Goal: Transaction & Acquisition: Purchase product/service

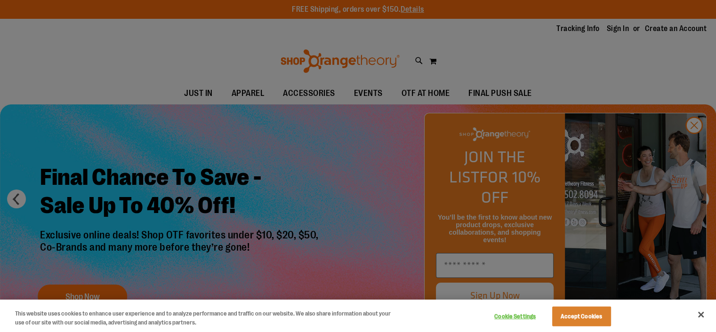
click at [690, 139] on div at bounding box center [358, 166] width 716 height 332
click at [692, 143] on div at bounding box center [358, 166] width 716 height 332
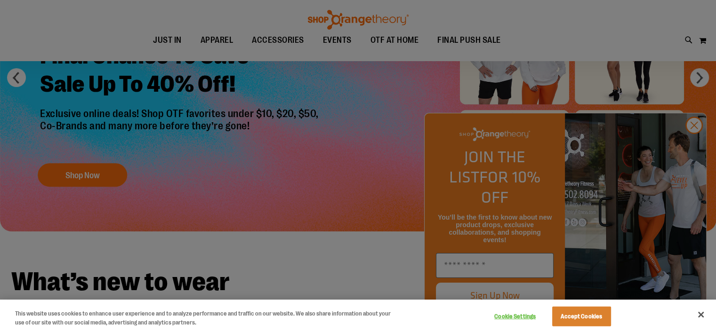
scroll to position [235, 0]
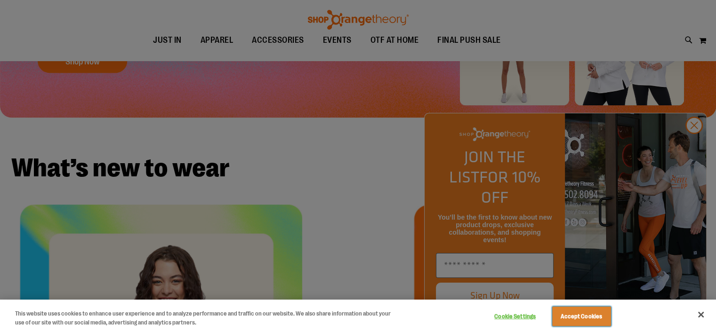
click at [580, 312] on button "Accept Cookies" at bounding box center [581, 317] width 59 height 20
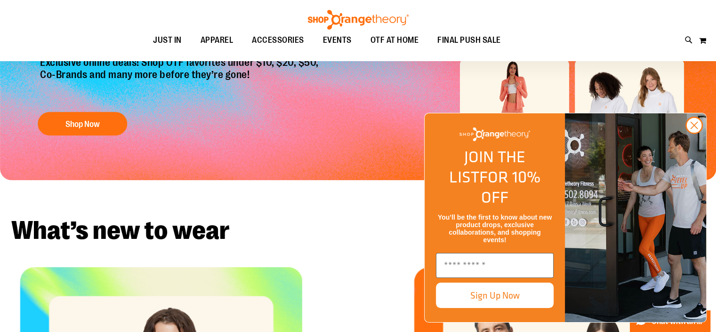
scroll to position [141, 0]
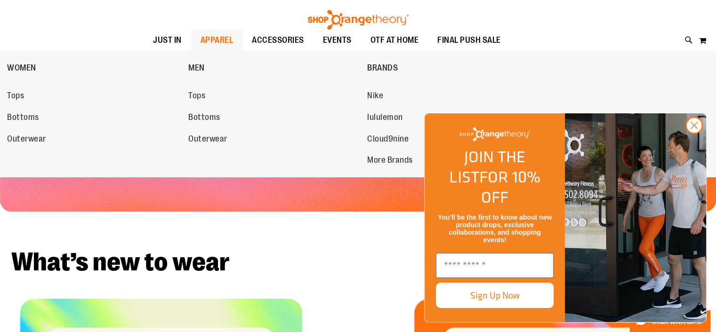
click at [222, 39] on span "APPAREL" at bounding box center [216, 40] width 33 height 21
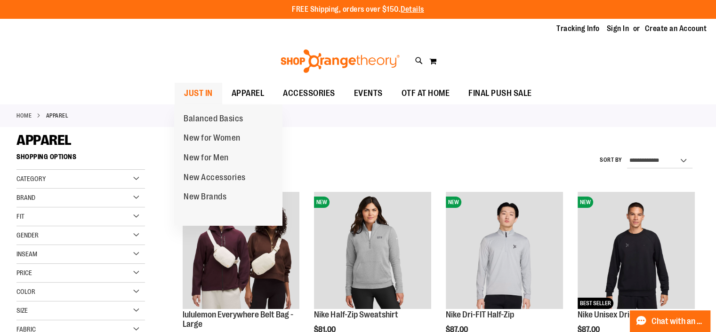
click at [188, 94] on span "JUST IN" at bounding box center [198, 93] width 29 height 21
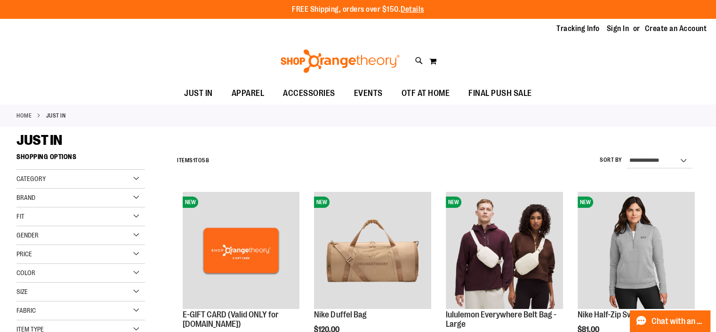
click at [373, 58] on img at bounding box center [340, 61] width 122 height 24
